Goal: Entertainment & Leisure: Consume media (video, audio)

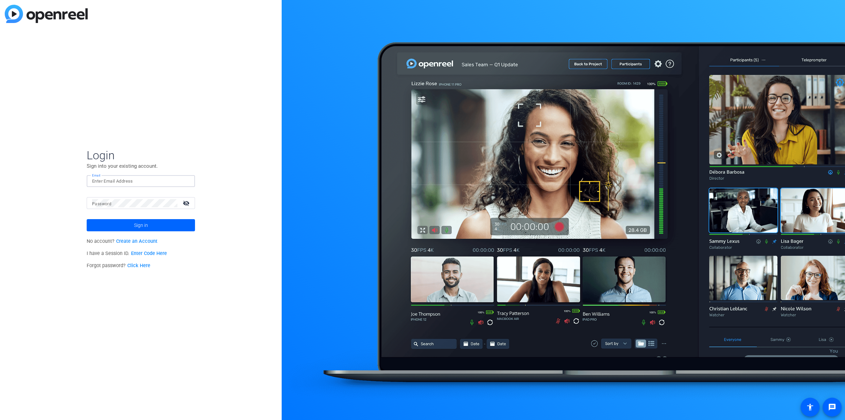
click at [120, 180] on input "Email" at bounding box center [140, 181] width 97 height 8
type input "[PERSON_NAME][EMAIL_ADDRESS][PERSON_NAME][DOMAIN_NAME]"
click at [164, 225] on span at bounding box center [141, 225] width 108 height 16
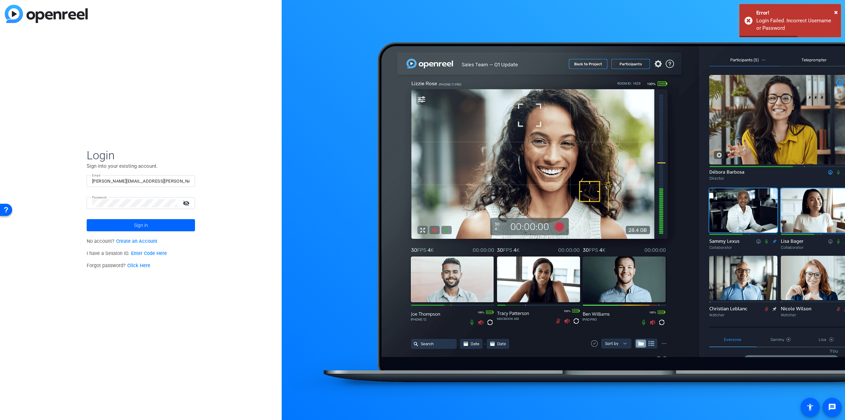
click at [121, 198] on div at bounding box center [134, 203] width 85 height 12
click at [187, 201] on mat-icon "visibility_off" at bounding box center [187, 203] width 16 height 10
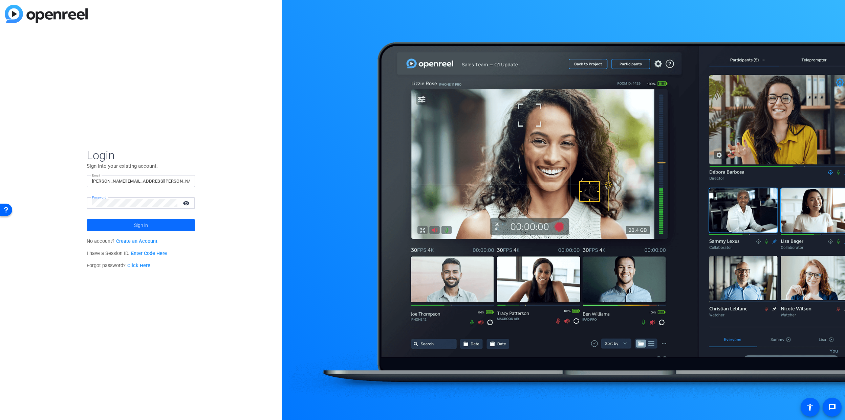
click at [163, 225] on span at bounding box center [141, 225] width 108 height 16
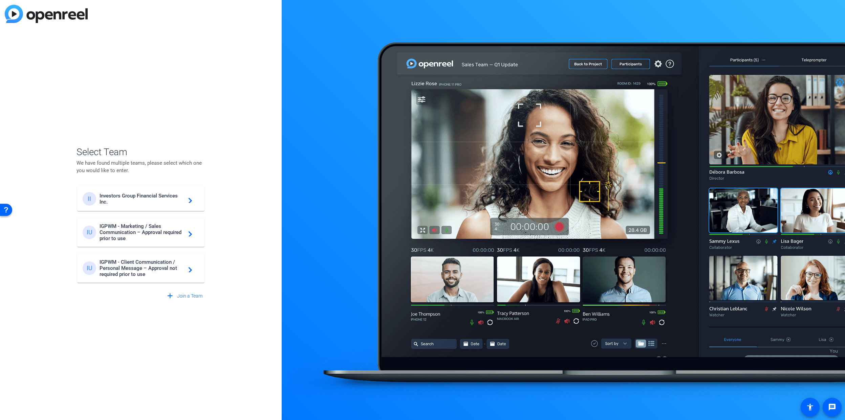
click at [144, 230] on span "IGPWM - Marketing / Sales Communication – Approval required prior to use" at bounding box center [141, 232] width 85 height 18
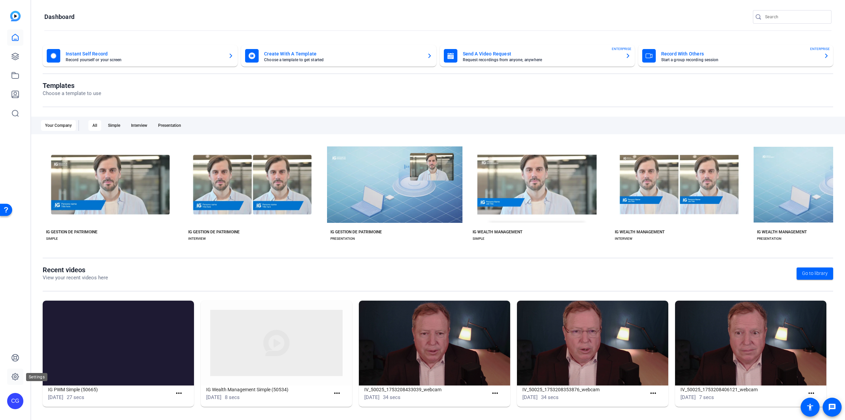
click at [15, 379] on icon at bounding box center [15, 377] width 8 height 8
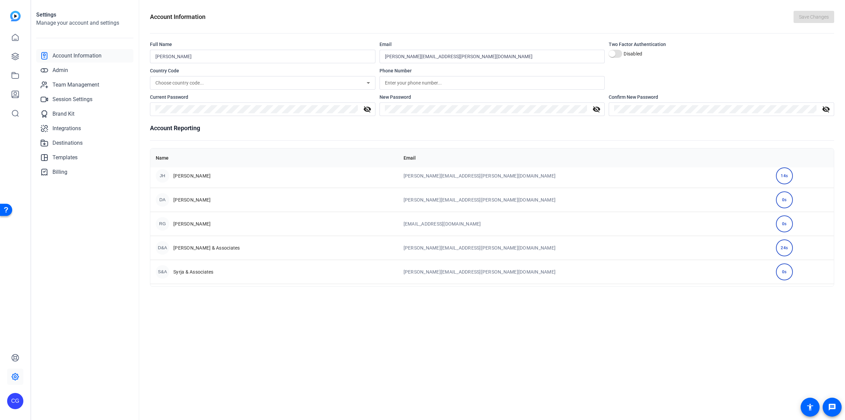
scroll to position [252, 0]
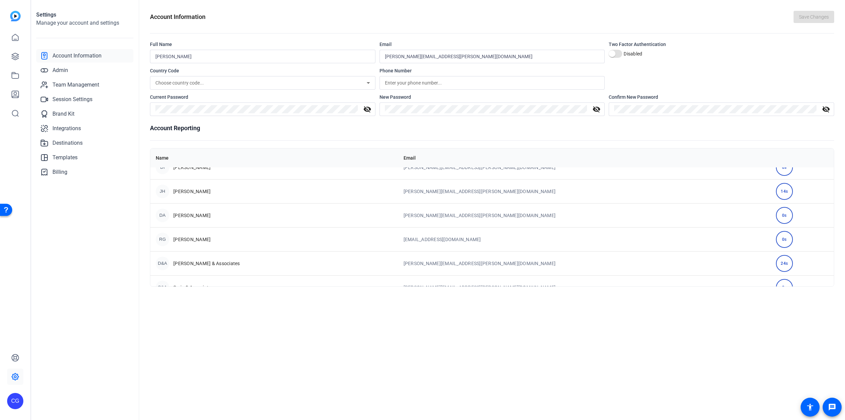
drag, startPoint x: 196, startPoint y: 192, endPoint x: 121, endPoint y: 210, distance: 77.3
click at [121, 210] on div "Settings Manage your account and settings Account Information Admin Team Manage…" at bounding box center [85, 210] width 108 height 420
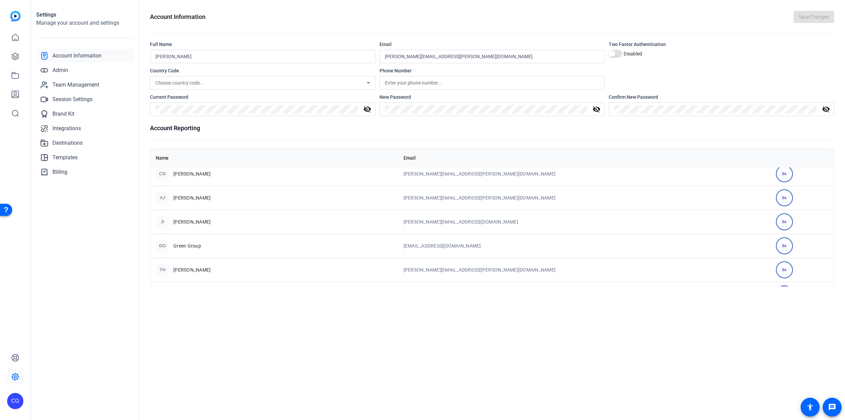
scroll to position [0, 0]
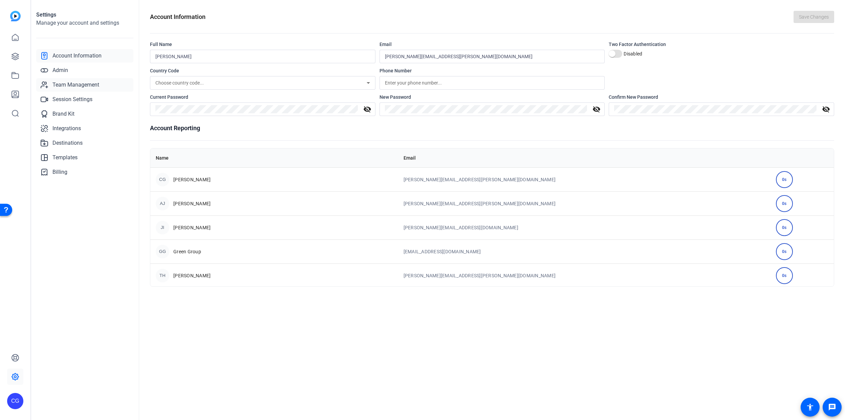
click at [74, 87] on span "Team Management" at bounding box center [75, 85] width 47 height 8
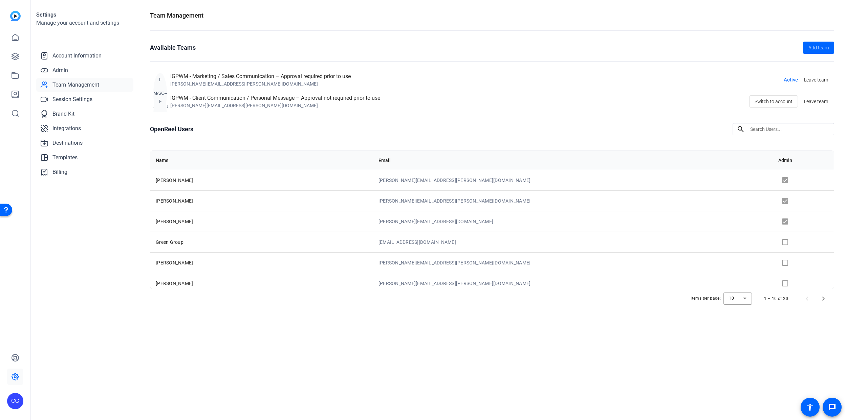
scroll to position [88, 0]
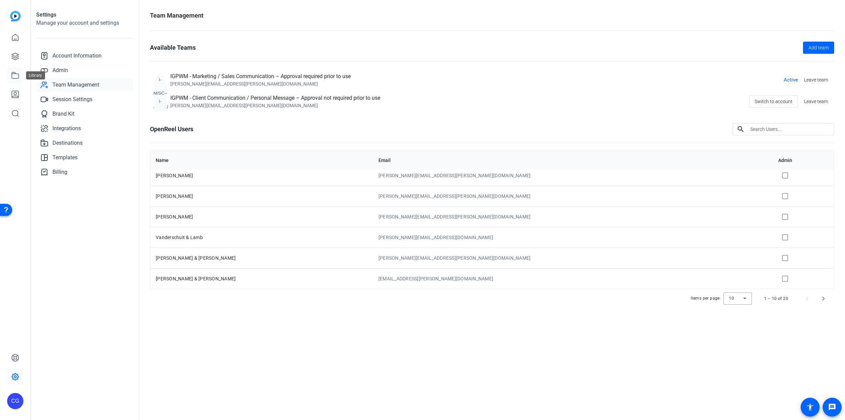
click at [16, 74] on icon at bounding box center [15, 75] width 8 height 8
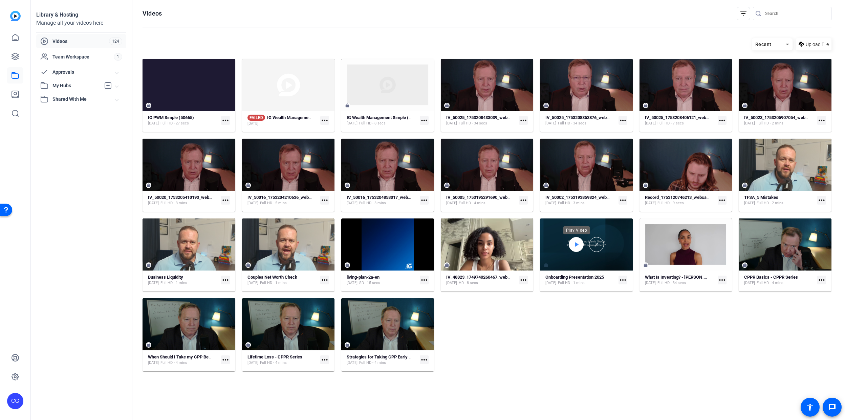
click at [575, 247] on icon at bounding box center [577, 244] width 4 height 4
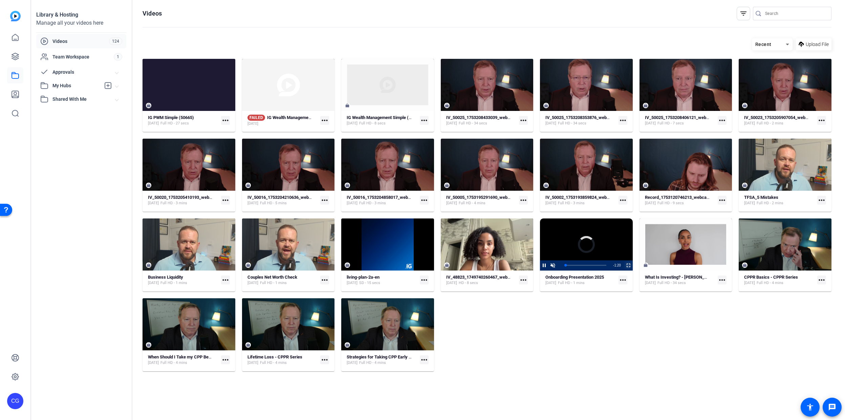
click at [624, 266] on span "Video Player" at bounding box center [624, 266] width 0 height 10
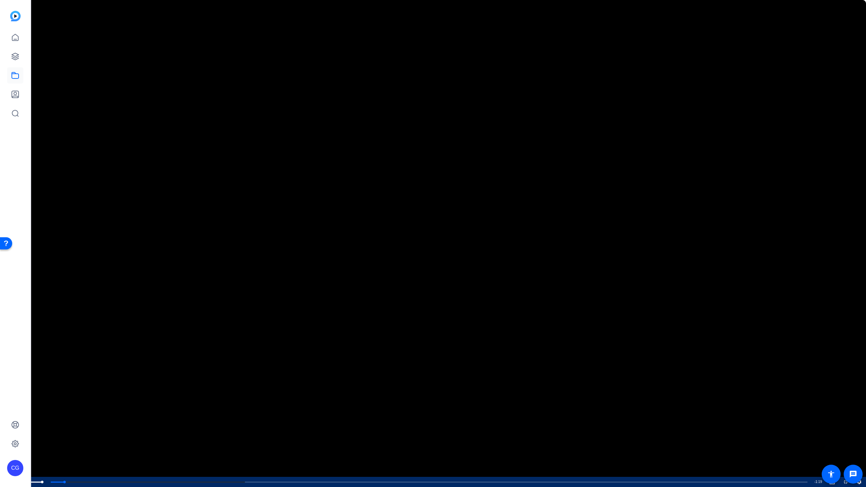
click at [20, 420] on span "Video Player" at bounding box center [21, 482] width 14 height 0
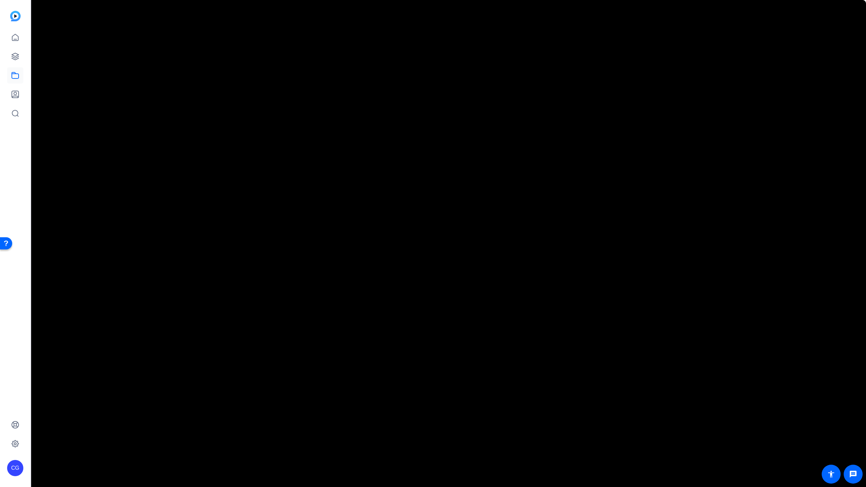
drag, startPoint x: 79, startPoint y: 462, endPoint x: 294, endPoint y: 436, distance: 216.4
click at [294, 420] on video "Video Player" at bounding box center [433, 243] width 866 height 487
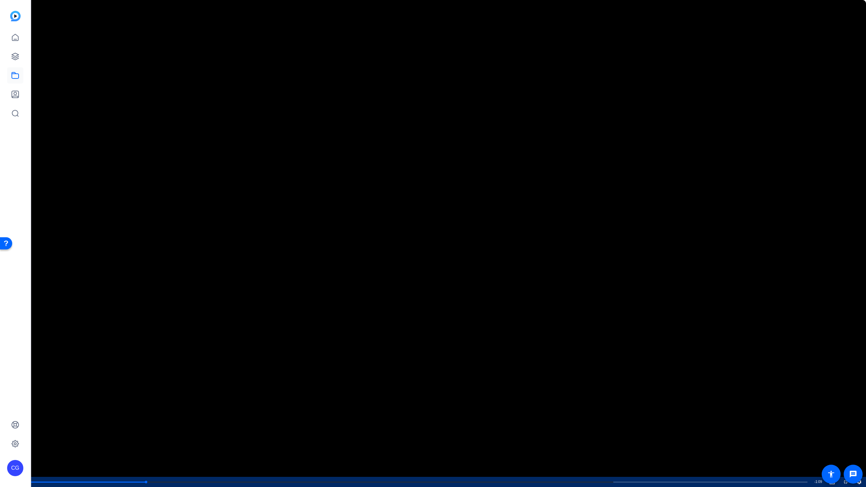
click at [0, 420] on span "Video Player" at bounding box center [0, 482] width 0 height 10
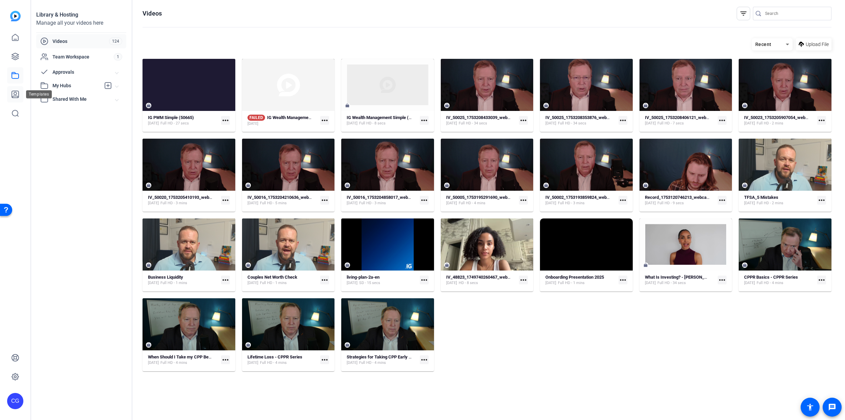
click at [17, 94] on icon at bounding box center [15, 94] width 8 height 8
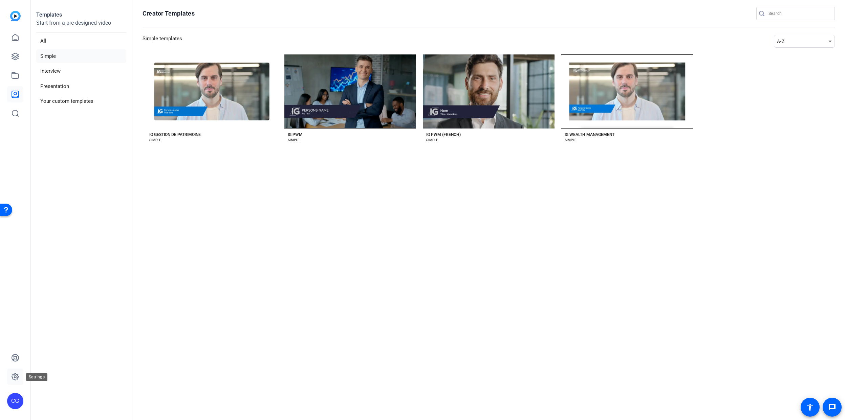
click at [17, 376] on icon at bounding box center [15, 377] width 7 height 7
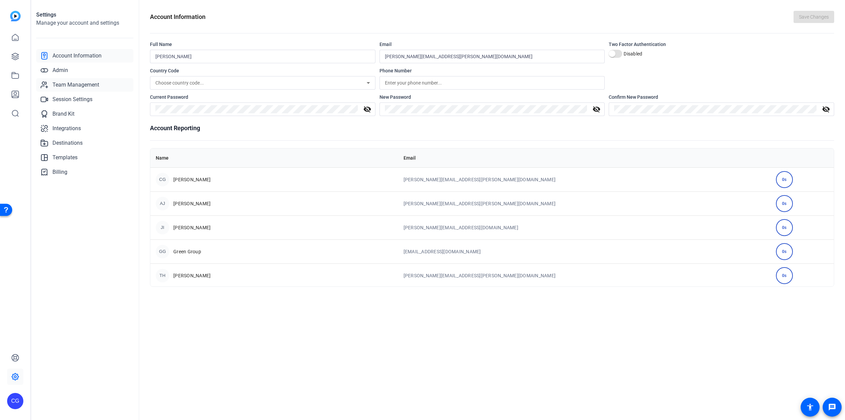
click at [74, 85] on span "Team Management" at bounding box center [75, 85] width 47 height 8
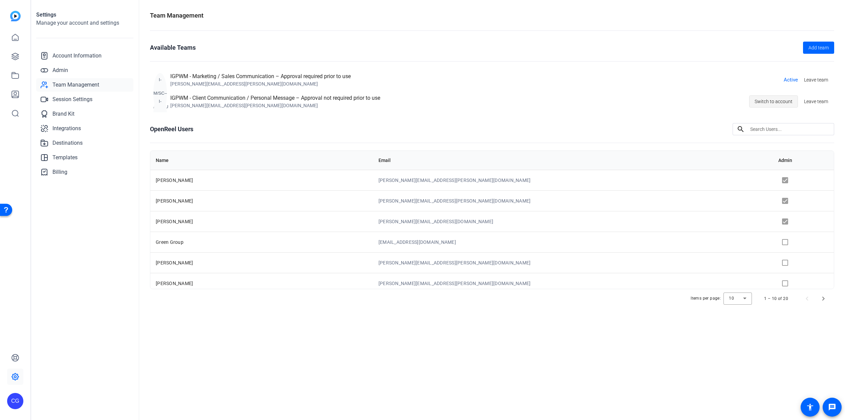
click at [770, 100] on span "Switch to account" at bounding box center [773, 101] width 38 height 13
click at [90, 58] on span "Account Information" at bounding box center [76, 56] width 49 height 8
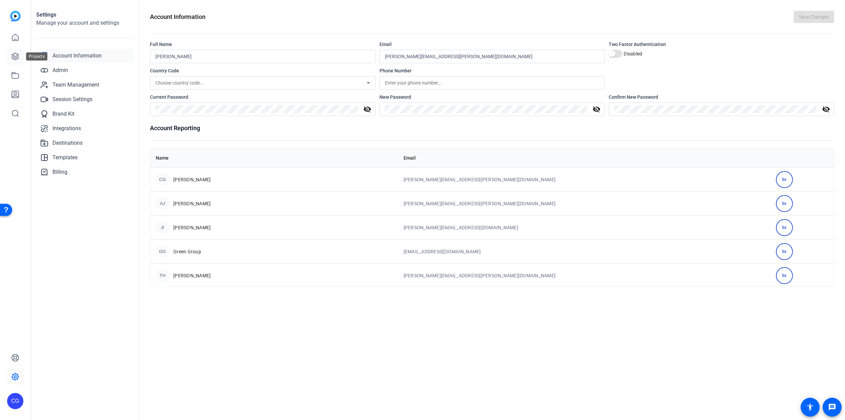
click at [15, 56] on icon at bounding box center [15, 56] width 8 height 8
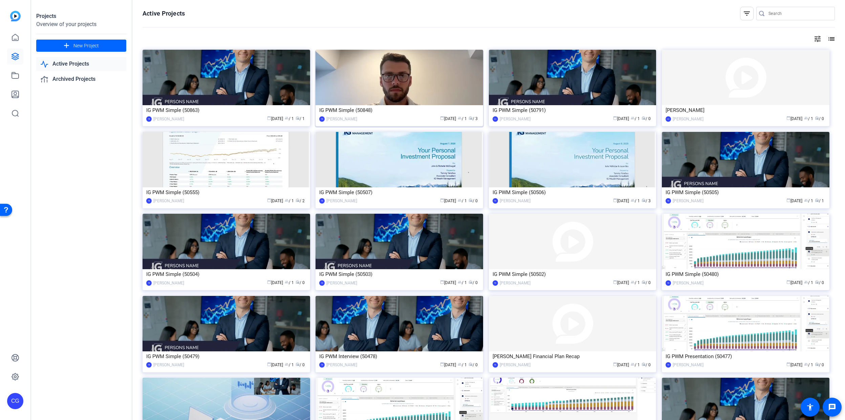
click at [396, 75] on img at bounding box center [399, 77] width 168 height 55
click at [356, 111] on div "IG PWM Simple (50848)" at bounding box center [399, 110] width 160 height 10
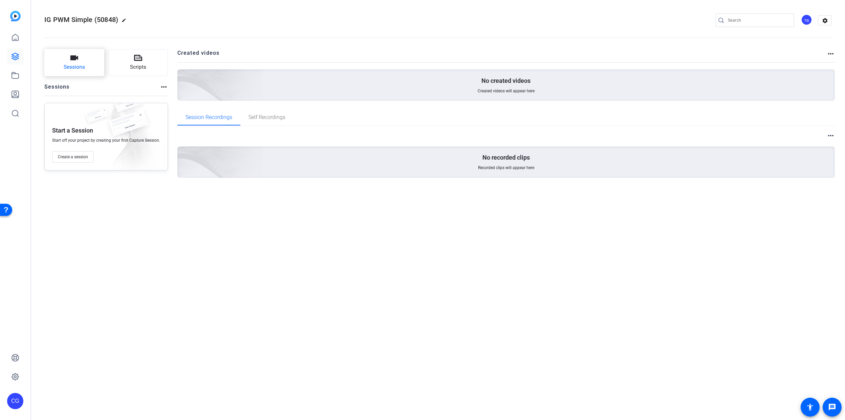
click at [67, 64] on span "Sessions" at bounding box center [74, 67] width 21 height 8
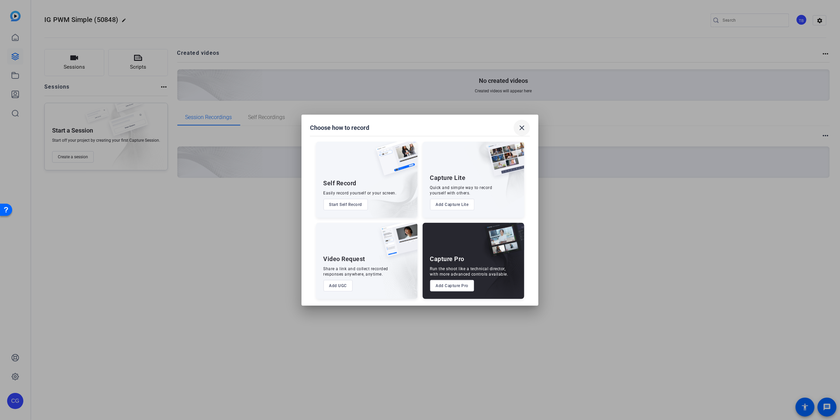
click at [523, 125] on mat-icon "close" at bounding box center [522, 128] width 8 height 8
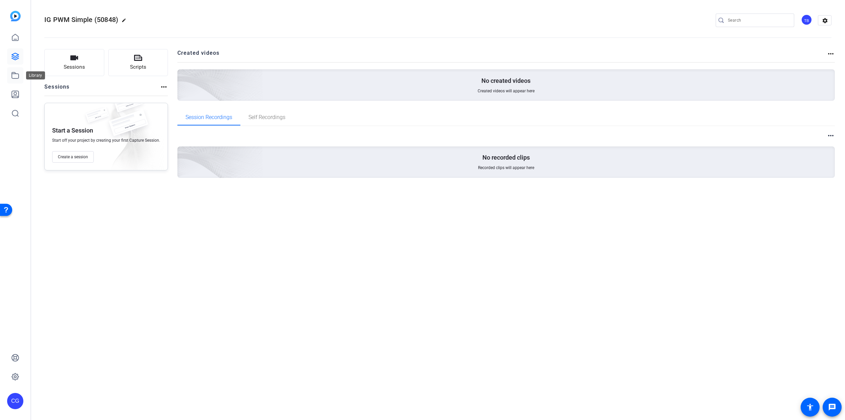
click at [17, 70] on link at bounding box center [15, 75] width 16 height 16
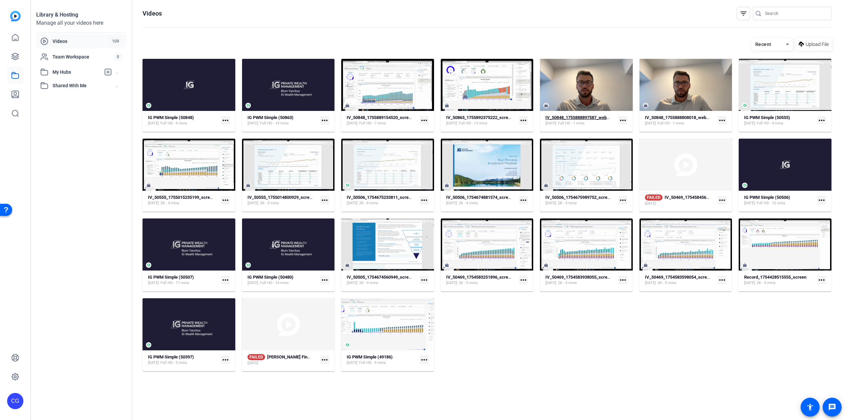
click at [597, 116] on strong "IV_50848_1755888897587_webcam" at bounding box center [580, 117] width 70 height 5
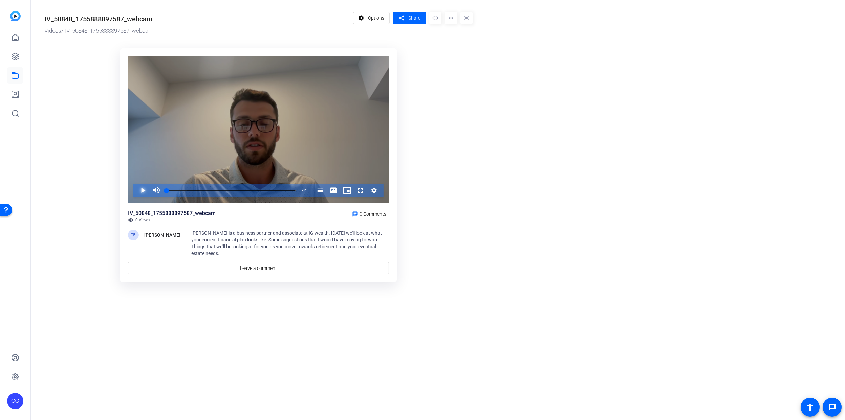
click at [136, 187] on span "Video Player" at bounding box center [136, 191] width 0 height 14
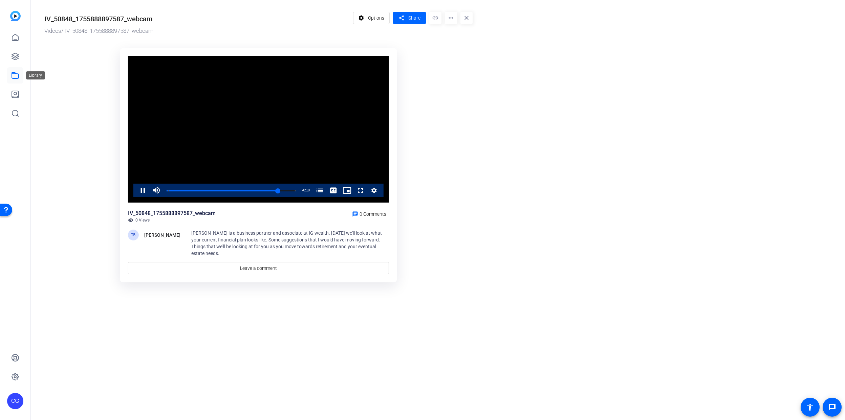
click at [15, 76] on icon at bounding box center [15, 75] width 8 height 8
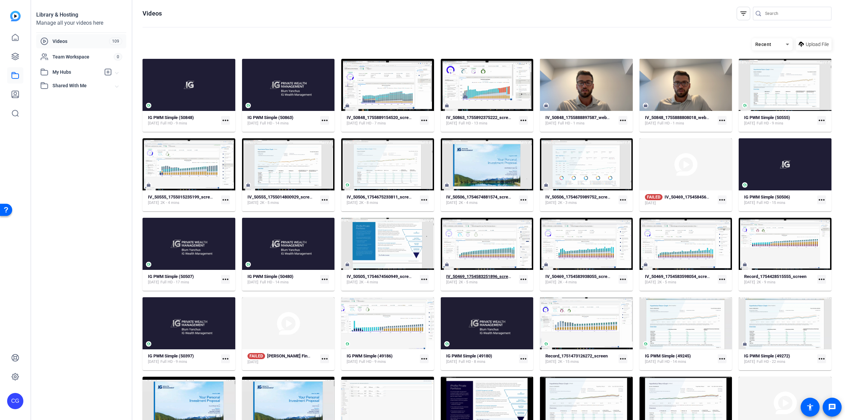
click at [481, 277] on strong "IV_50469_1754583251896_screen" at bounding box center [479, 276] width 67 height 5
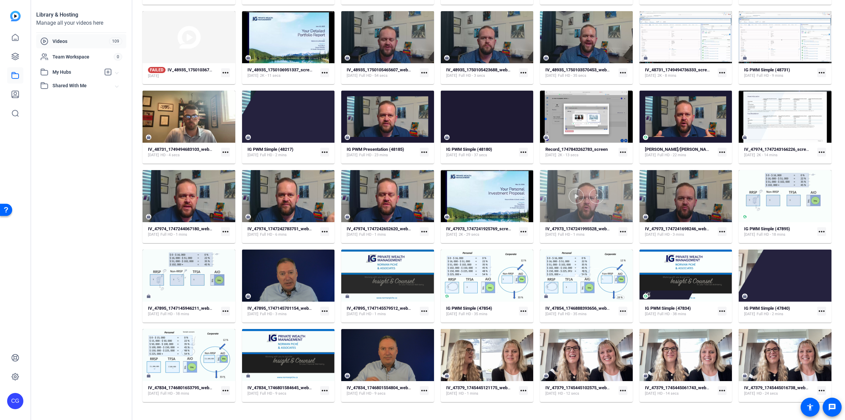
scroll to position [449, 0]
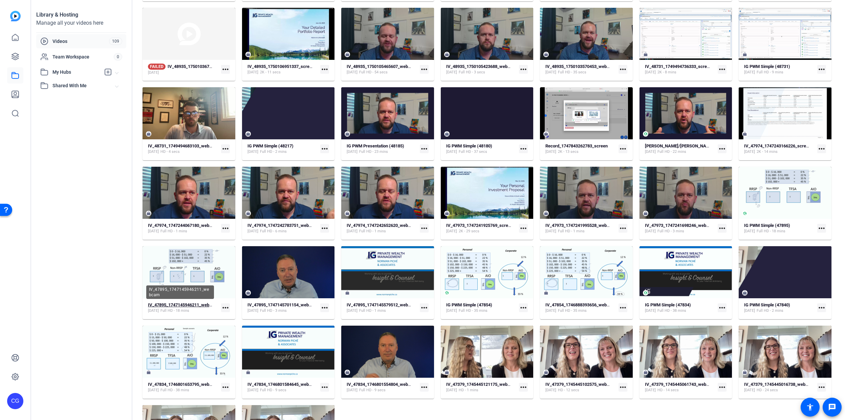
click at [190, 305] on strong "IV_47895_1747145946211_webcam" at bounding box center [183, 305] width 70 height 5
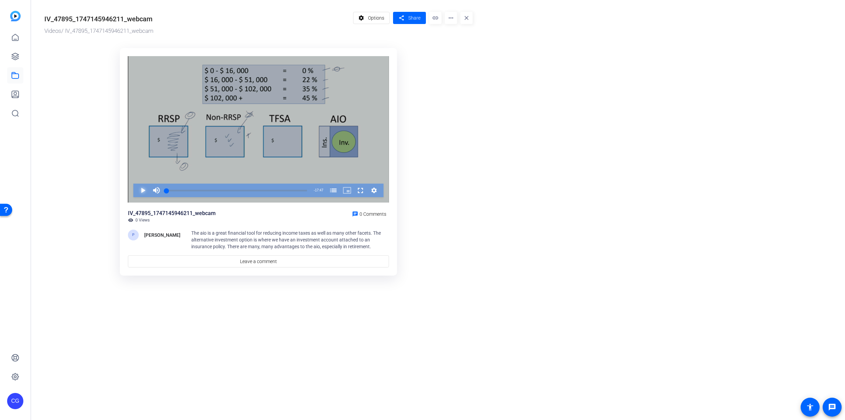
click at [136, 192] on span "Video Player" at bounding box center [136, 191] width 0 height 14
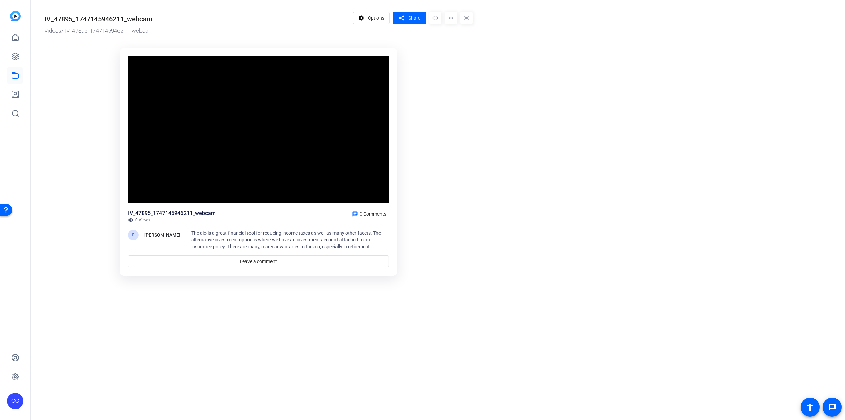
drag, startPoint x: 13, startPoint y: 2, endPoint x: 111, endPoint y: 68, distance: 118.3
click at [111, 68] on ktd-grid "Video Player is loading. Play Video Pause Mute Current Time 0:27 / Duration 17:…" at bounding box center [258, 162] width 428 height 237
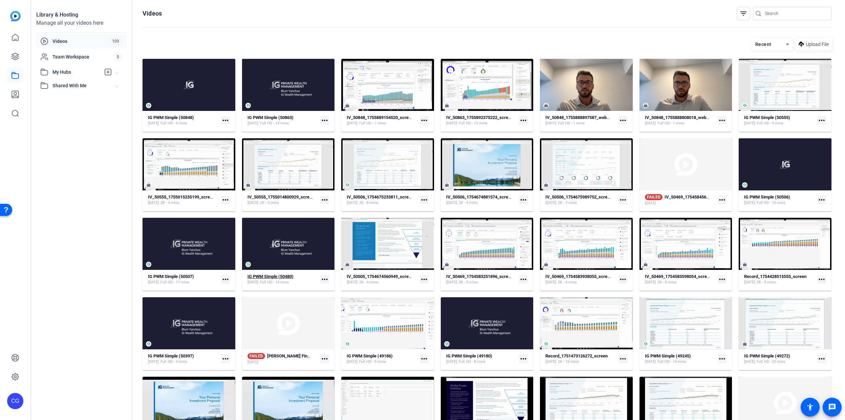
click at [268, 275] on strong "IG PWM Simple (50480)" at bounding box center [270, 276] width 46 height 5
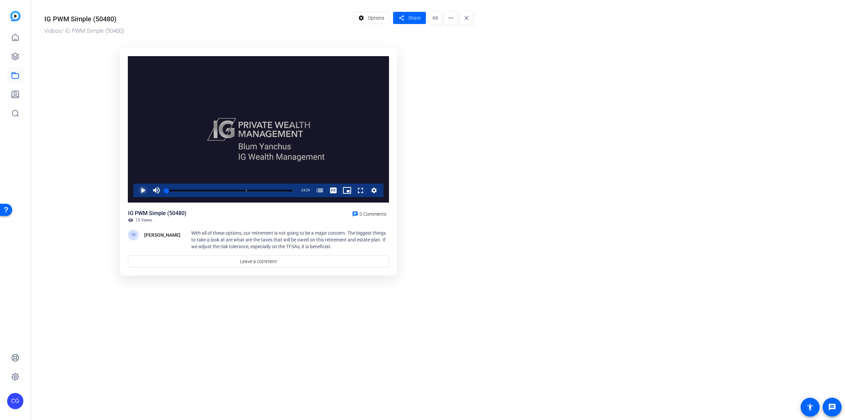
click at [136, 190] on span "Video Player" at bounding box center [136, 191] width 0 height 14
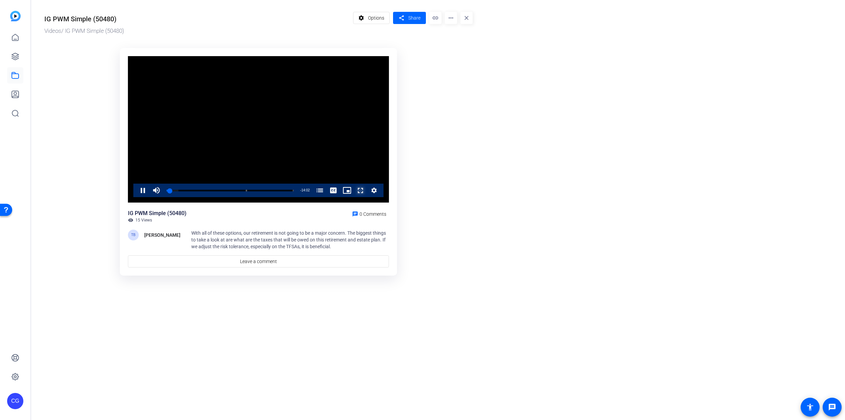
click at [354, 192] on span "Video Player" at bounding box center [354, 191] width 0 height 14
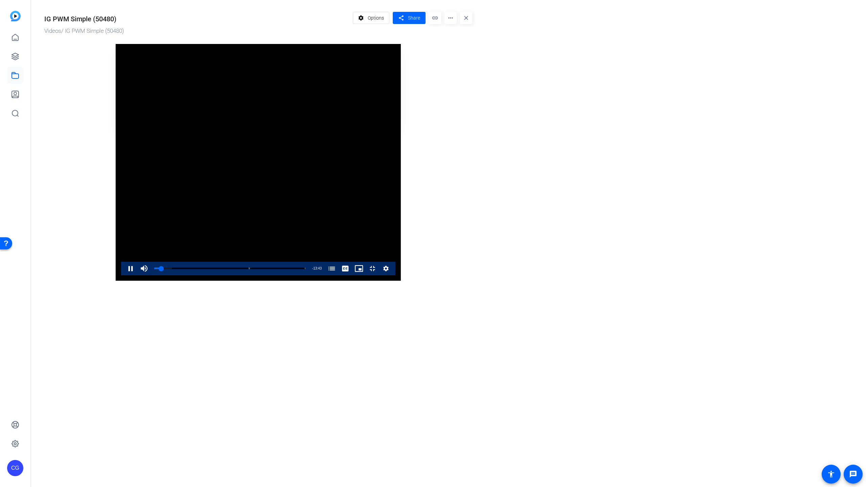
drag, startPoint x: 523, startPoint y: 419, endPoint x: 445, endPoint y: 423, distance: 77.6
click at [401, 281] on video "Video Player" at bounding box center [258, 162] width 285 height 237
click at [401, 178] on video "Video Player" at bounding box center [258, 162] width 285 height 237
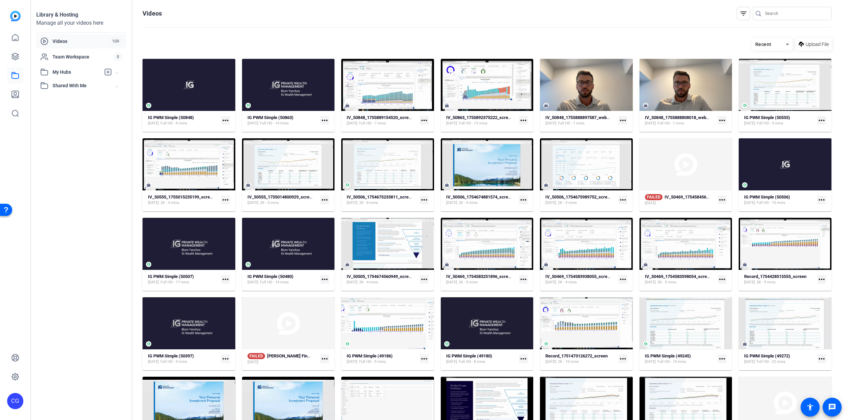
drag, startPoint x: 426, startPoint y: 0, endPoint x: 383, endPoint y: 22, distance: 47.7
click at [383, 22] on openreel-divider-bar at bounding box center [486, 27] width 689 height 15
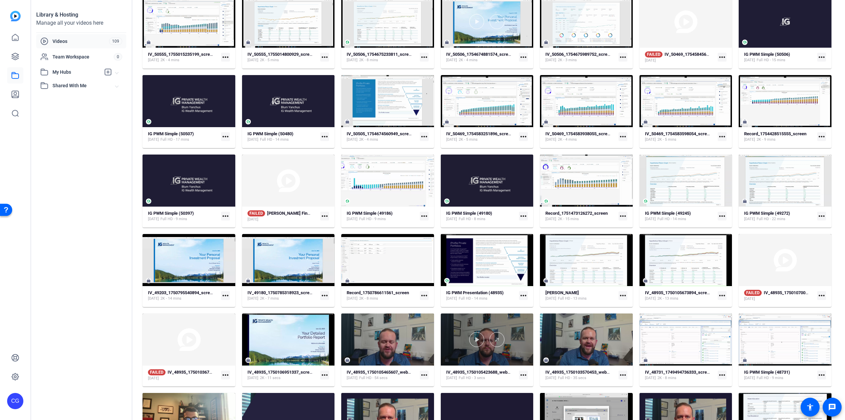
scroll to position [45, 0]
